Goal: Navigation & Orientation: Understand site structure

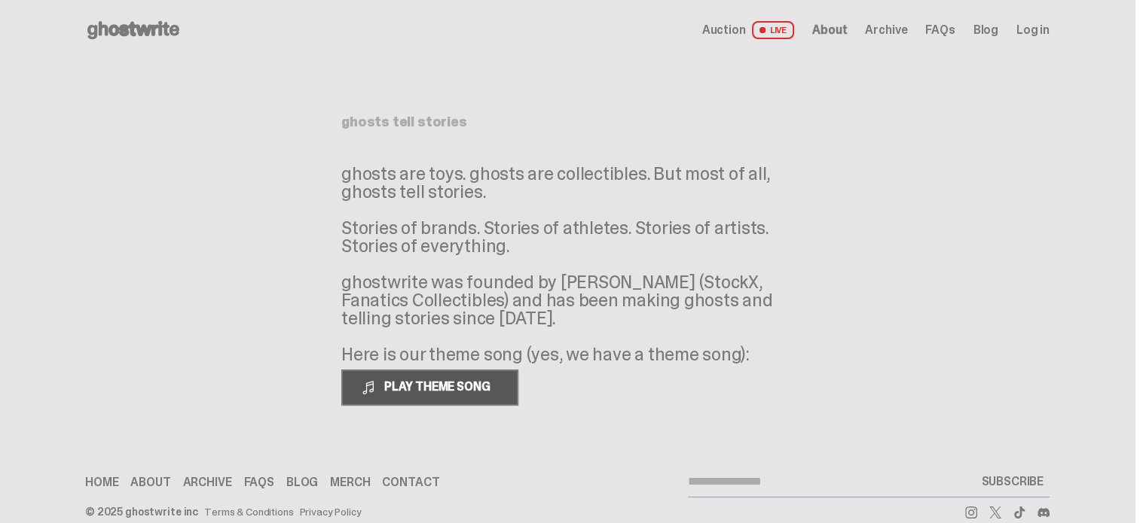
click at [447, 384] on span "PLAY THEME SONG" at bounding box center [438, 387] width 121 height 16
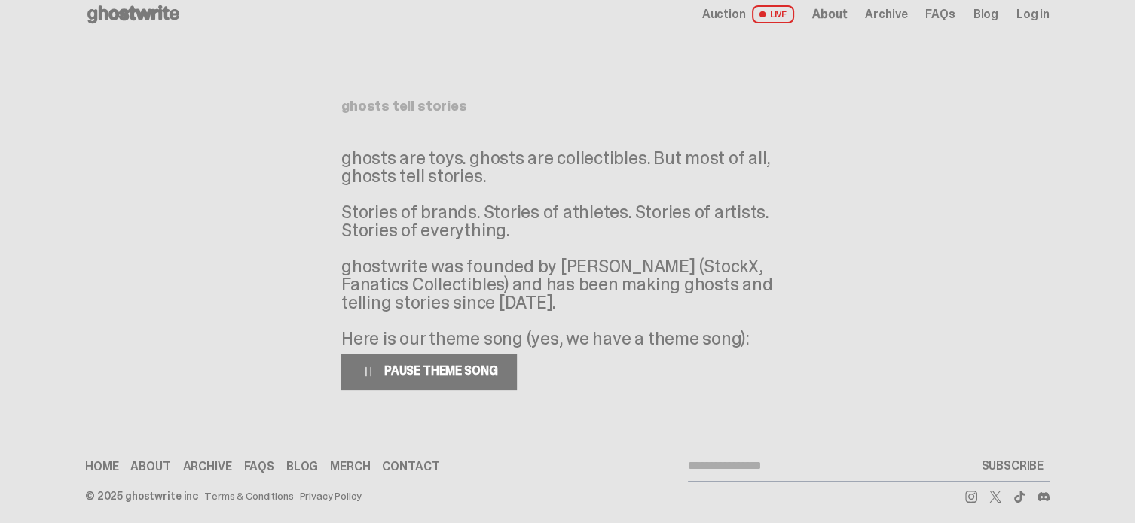
scroll to position [25, 0]
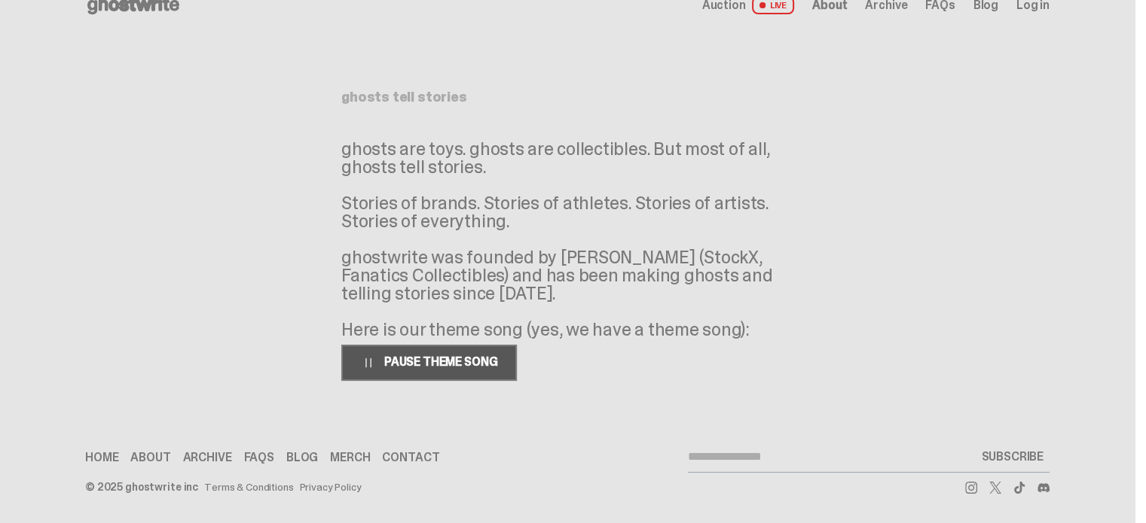
click at [450, 361] on span "PAUSE THEME SONG" at bounding box center [437, 362] width 119 height 16
click at [366, 462] on link "Merch" at bounding box center [350, 458] width 40 height 12
click at [118, 454] on link "Home" at bounding box center [101, 458] width 33 height 12
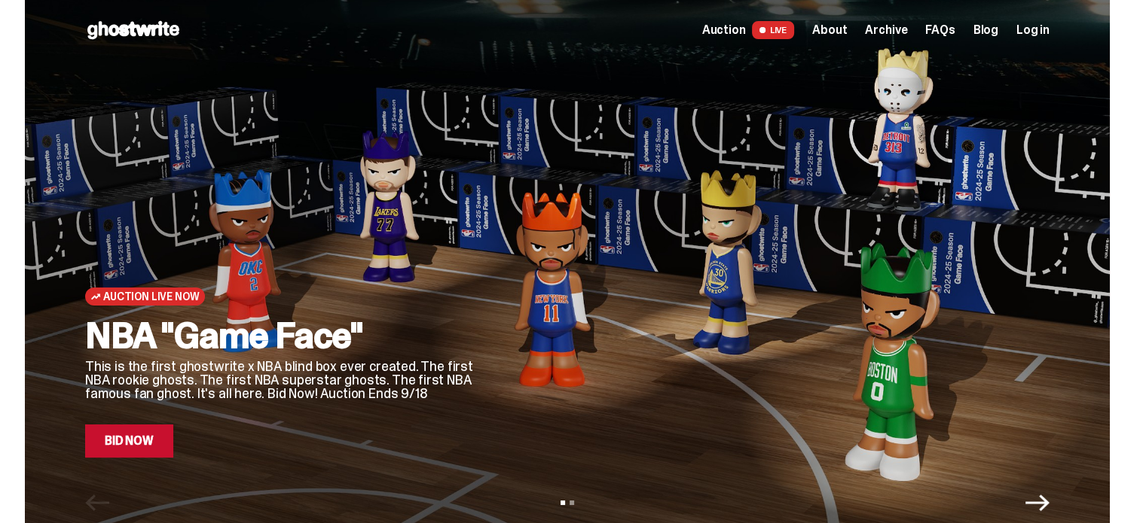
click at [992, 29] on link "Blog" at bounding box center [985, 30] width 25 height 12
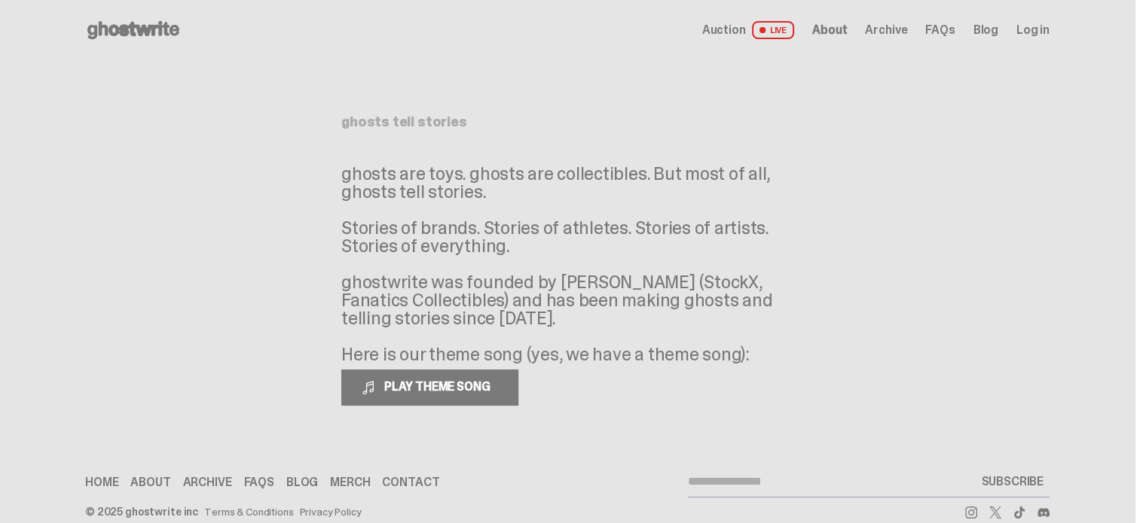
click at [939, 27] on span "FAQs" at bounding box center [939, 30] width 29 height 12
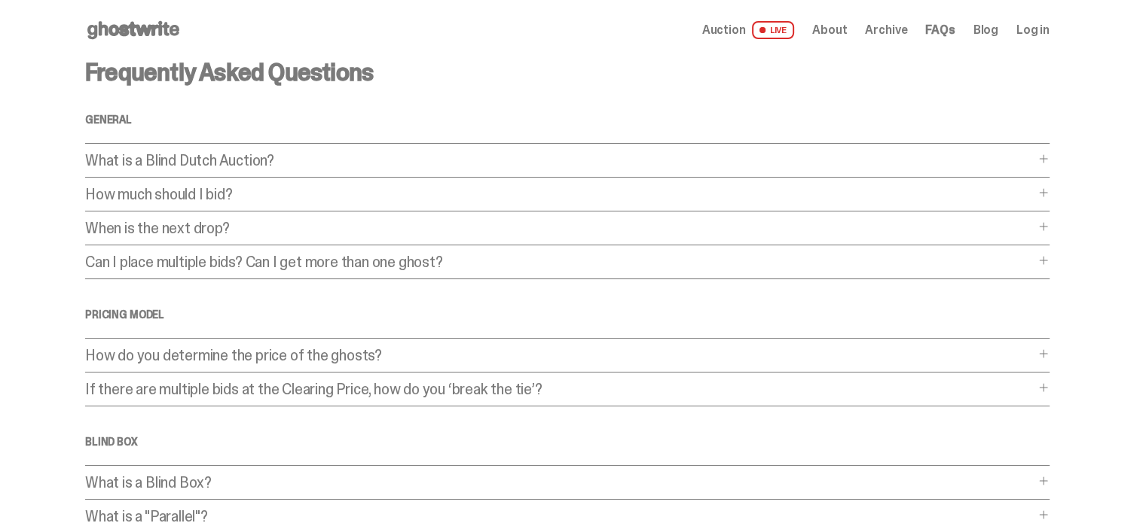
click at [841, 32] on span "About" at bounding box center [829, 30] width 35 height 12
